Goal: Find specific page/section: Find specific page/section

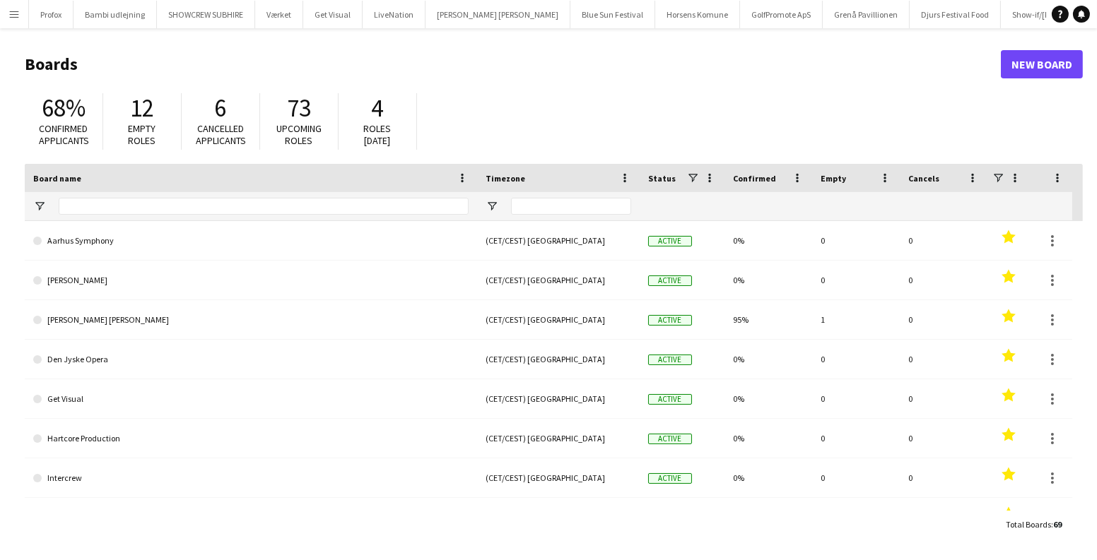
click at [12, 22] on button "Menu" at bounding box center [14, 14] width 28 height 28
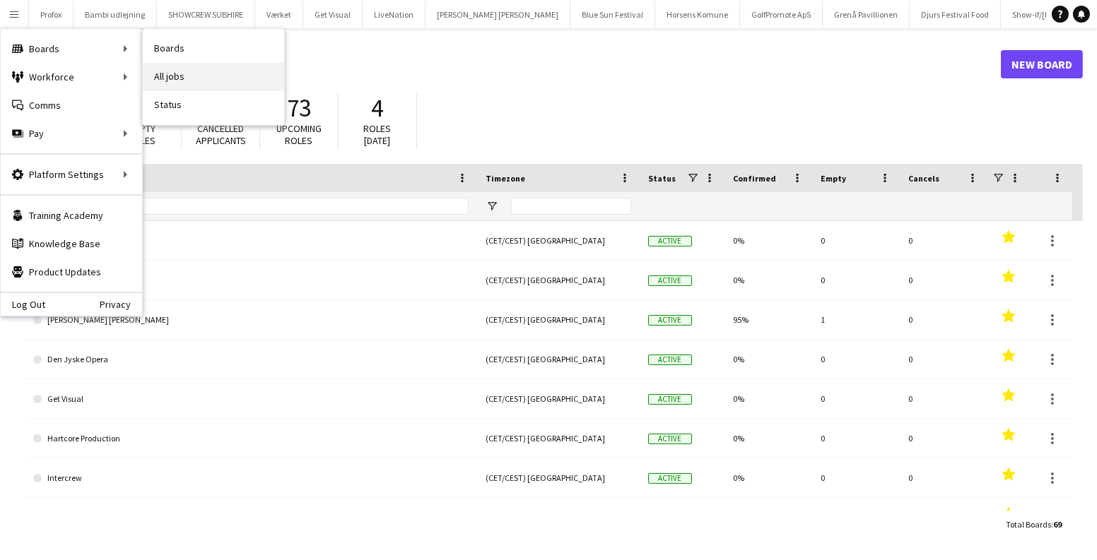
click at [155, 63] on link "All jobs" at bounding box center [213, 77] width 141 height 28
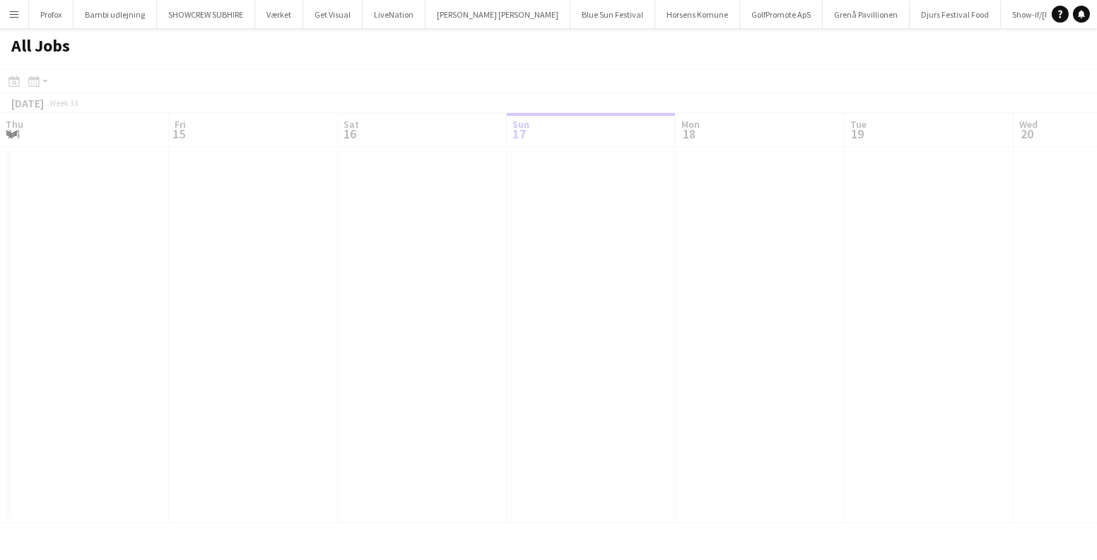
scroll to position [0, 338]
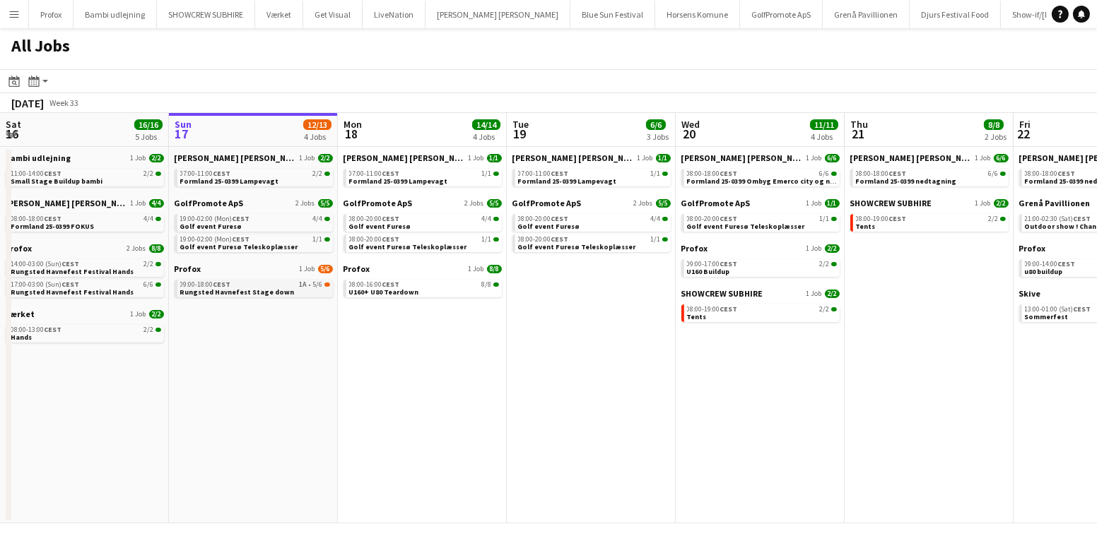
click at [261, 288] on span "Rungsted Havnefest Stage down" at bounding box center [237, 292] width 114 height 9
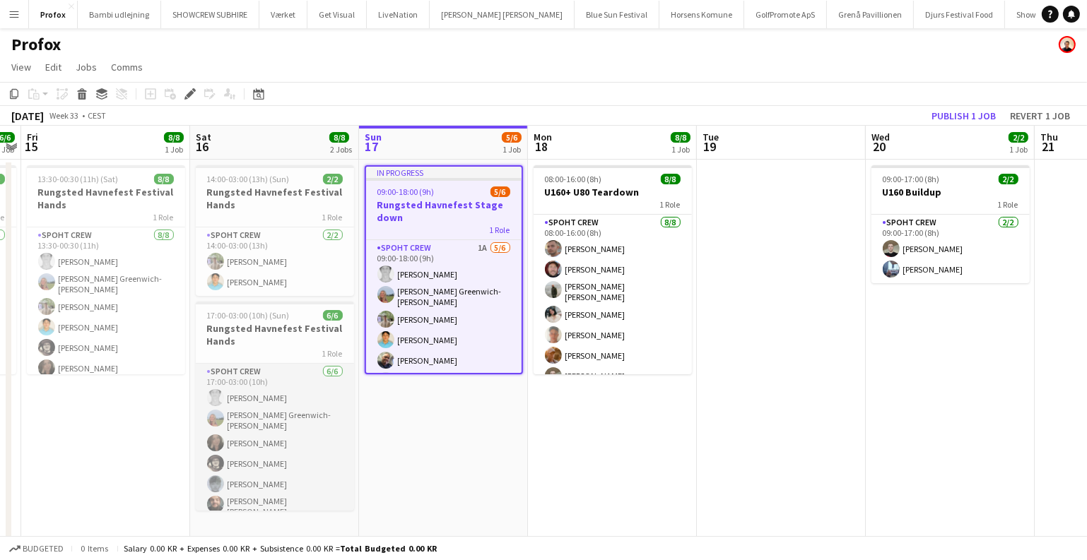
scroll to position [7, 0]
click at [249, 495] on app-card-role "Spoht Crew 6/6 17:00-03:00 (10h) Simon Vacel Asta Elisabeth Greenwich-Wagner Ni…" at bounding box center [275, 436] width 158 height 159
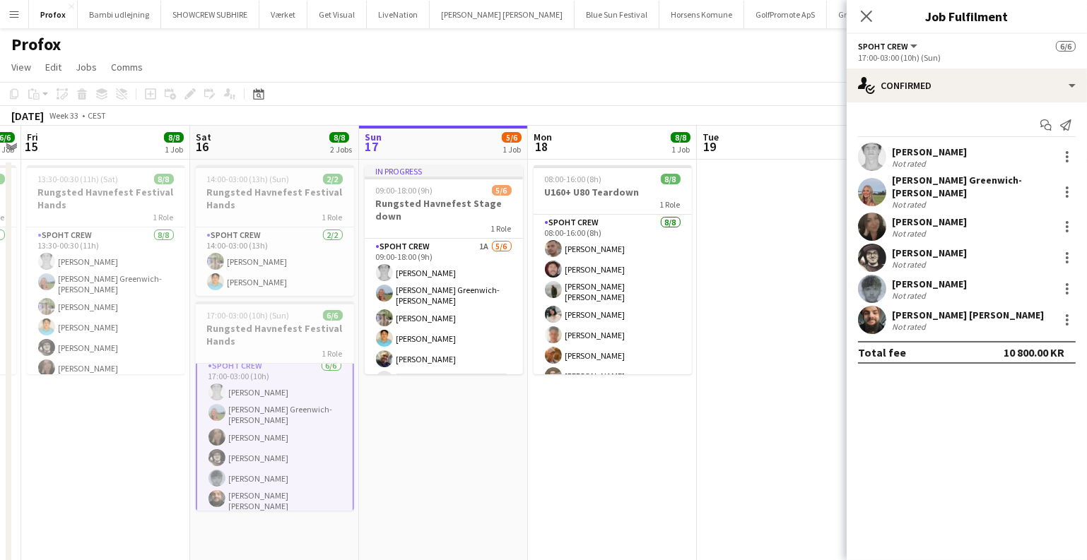
scroll to position [8, 0]
